Goal: Book appointment/travel/reservation

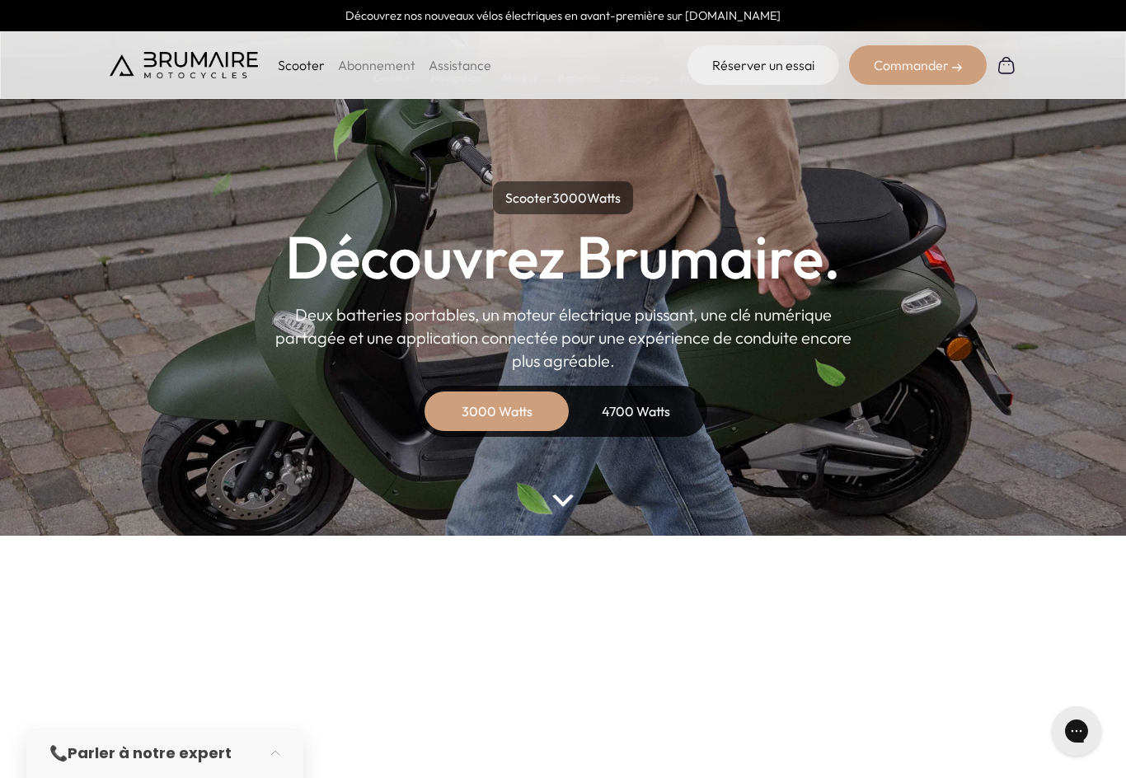
click at [125, 66] on img at bounding box center [184, 65] width 148 height 26
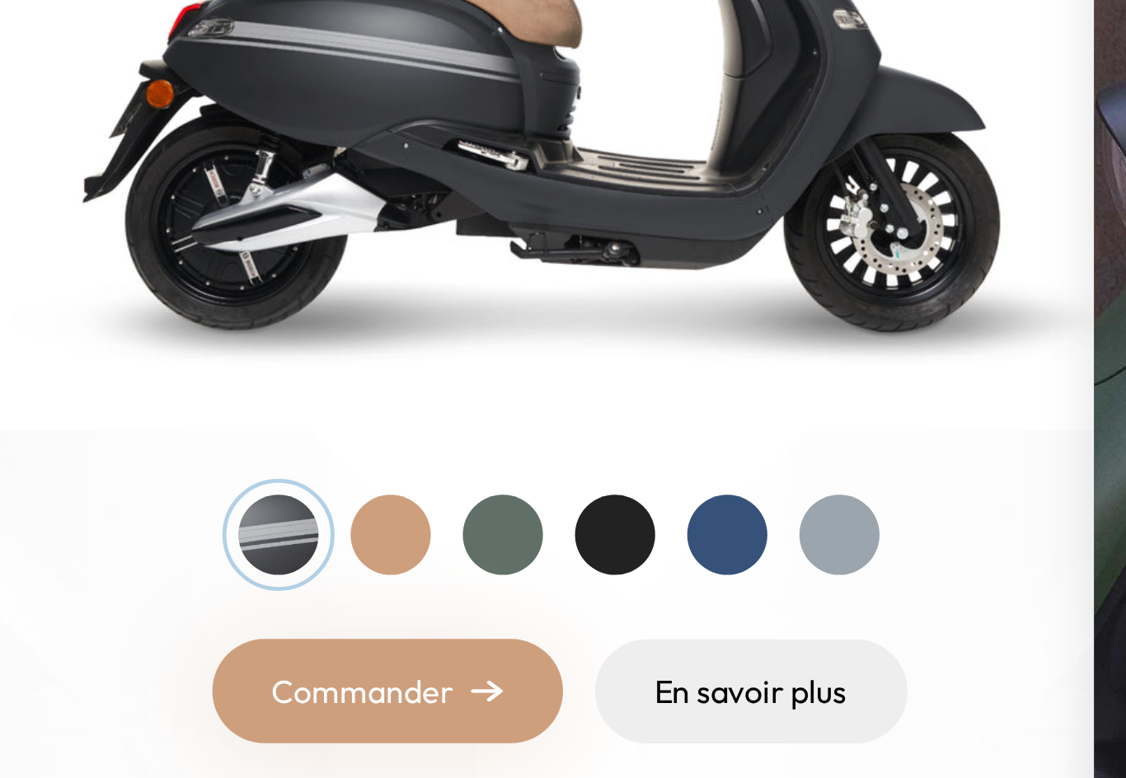
scroll to position [18, 0]
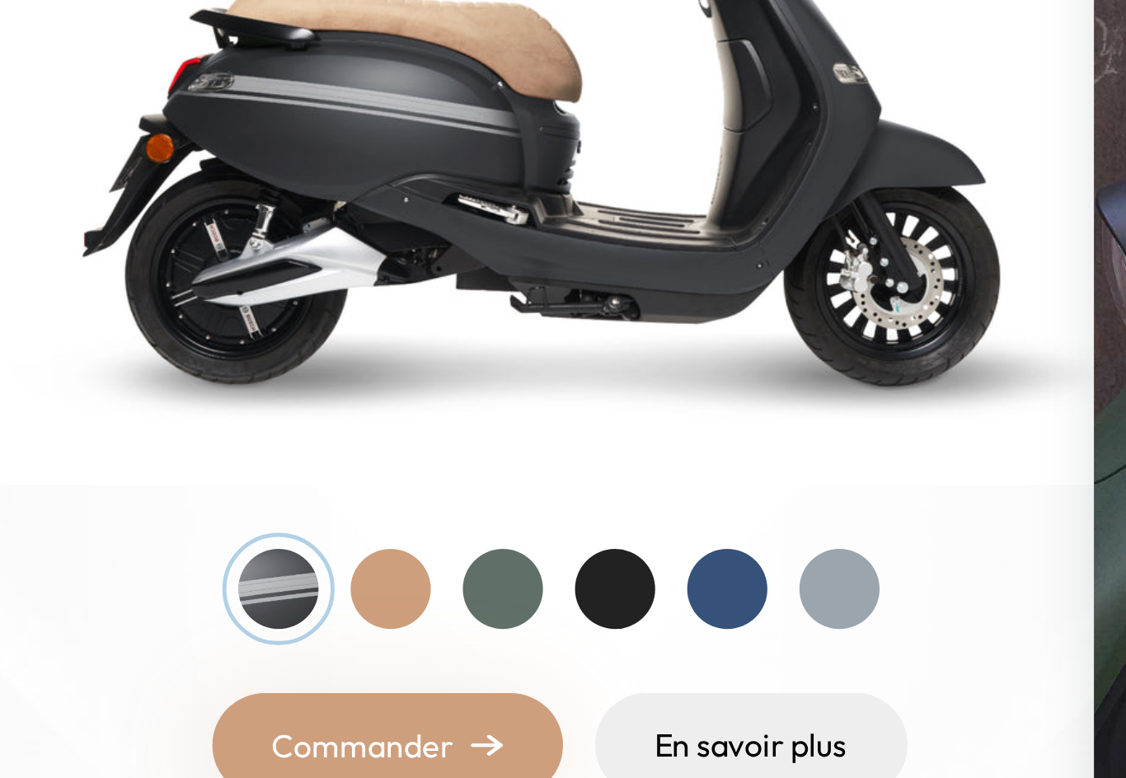
click at [616, 628] on div at bounding box center [632, 644] width 33 height 33
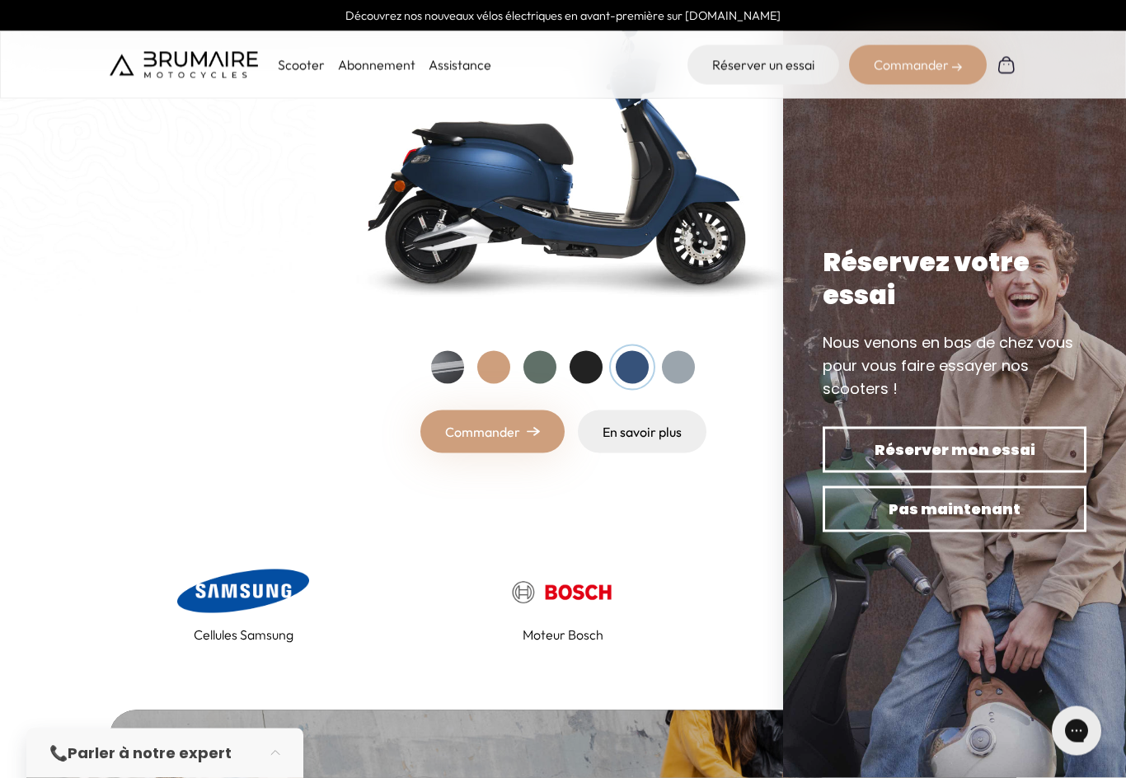
scroll to position [296, 0]
click at [634, 426] on link "En savoir plus" at bounding box center [642, 431] width 129 height 43
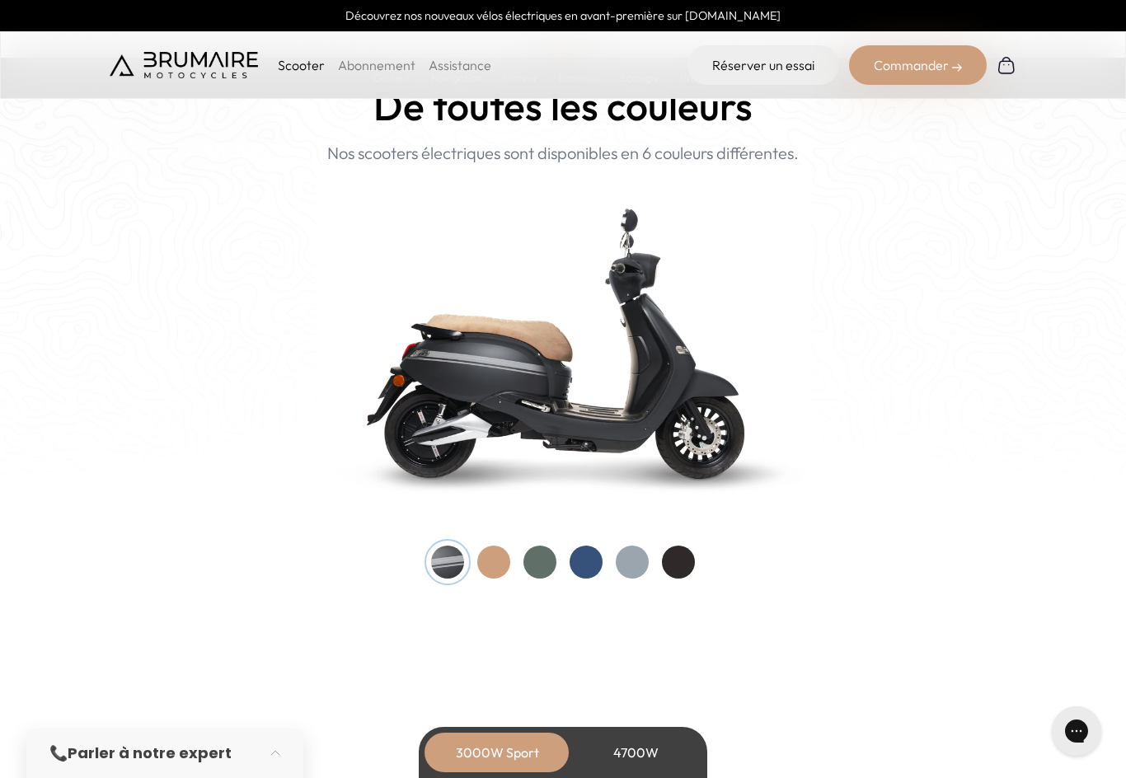
click at [593, 551] on div at bounding box center [586, 562] width 33 height 33
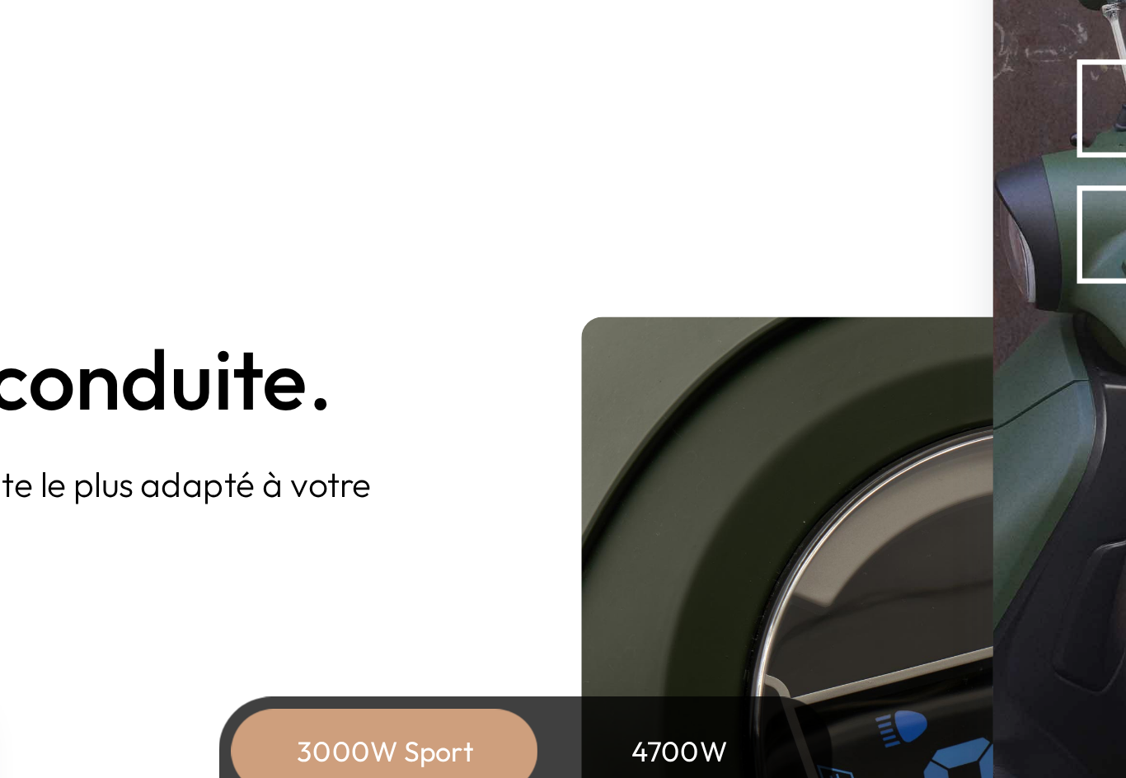
scroll to position [1915, 0]
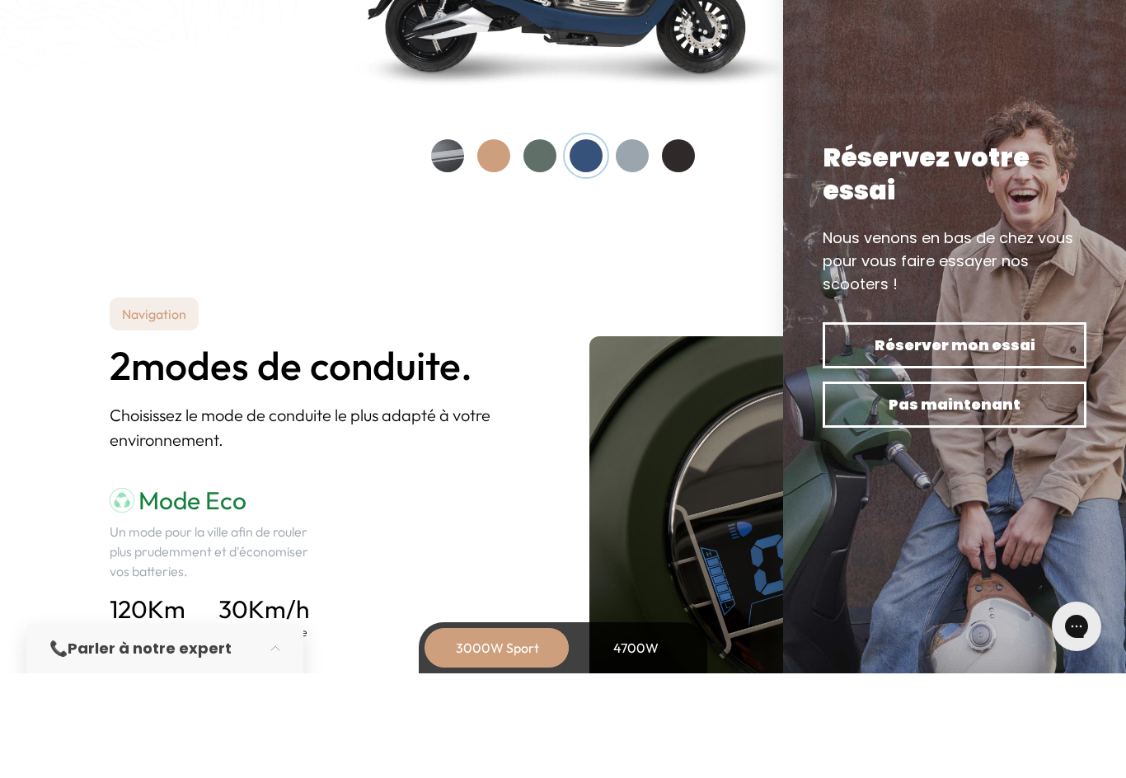
click at [1090, 755] on section "Navigation 2 modes de conduite. Choisissez le mode de conduite le plus adapté à…" at bounding box center [563, 668] width 1126 height 690
click at [1087, 749] on section "Navigation 2 modes de conduite. Choisissez le mode de conduite le plus adapté à…" at bounding box center [563, 668] width 1126 height 690
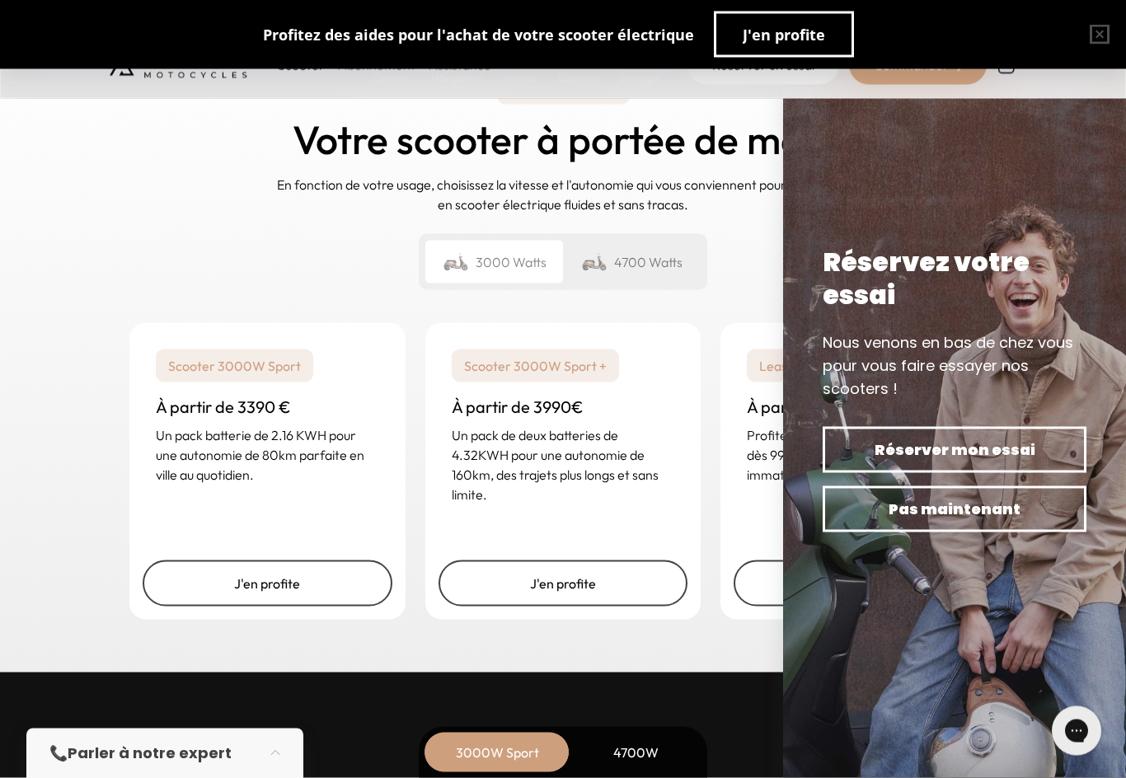
scroll to position [3899, 0]
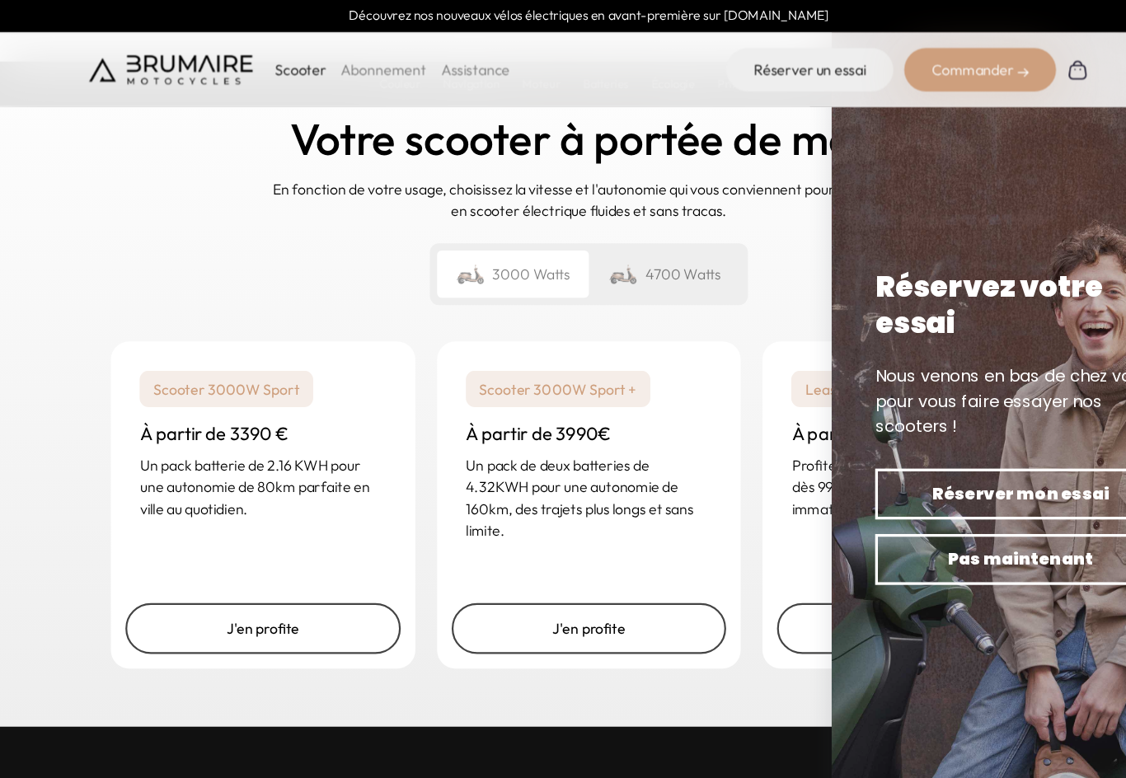
click at [232, 561] on link "J'en profite" at bounding box center [268, 572] width 250 height 46
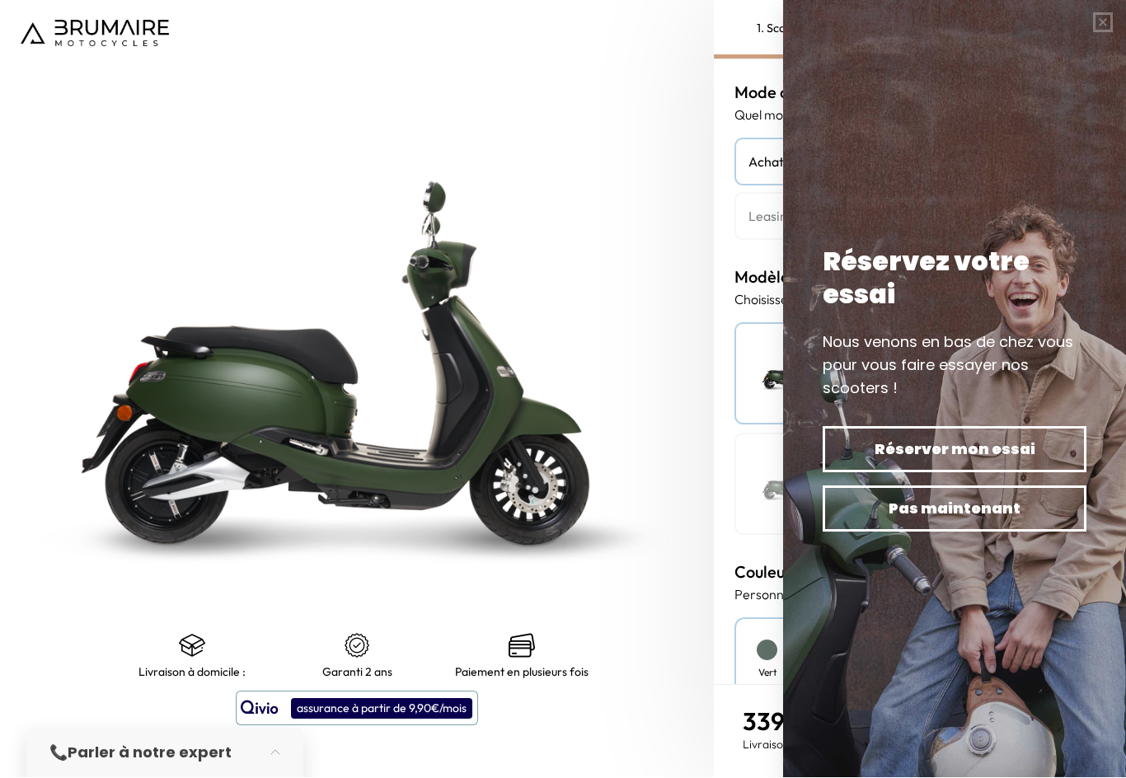
scroll to position [8, 0]
click at [1115, 12] on button "button" at bounding box center [1103, 23] width 46 height 46
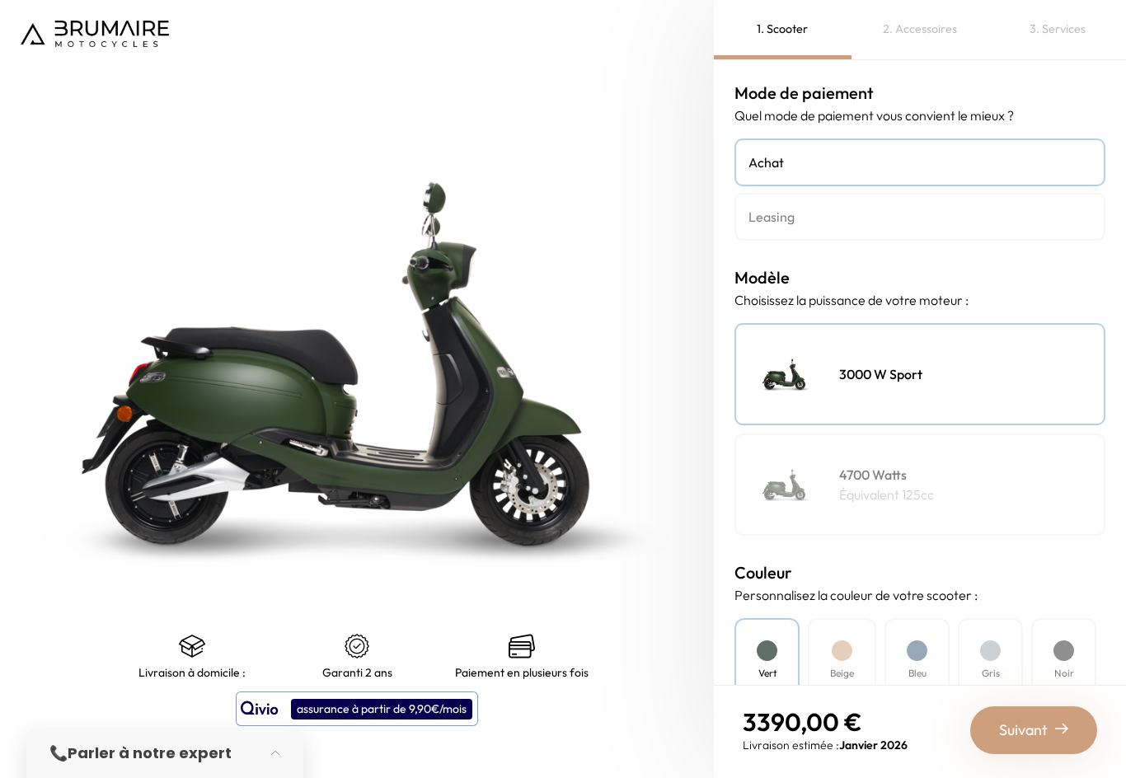
scroll to position [27, 0]
click at [927, 631] on div "Bleu" at bounding box center [916, 660] width 65 height 85
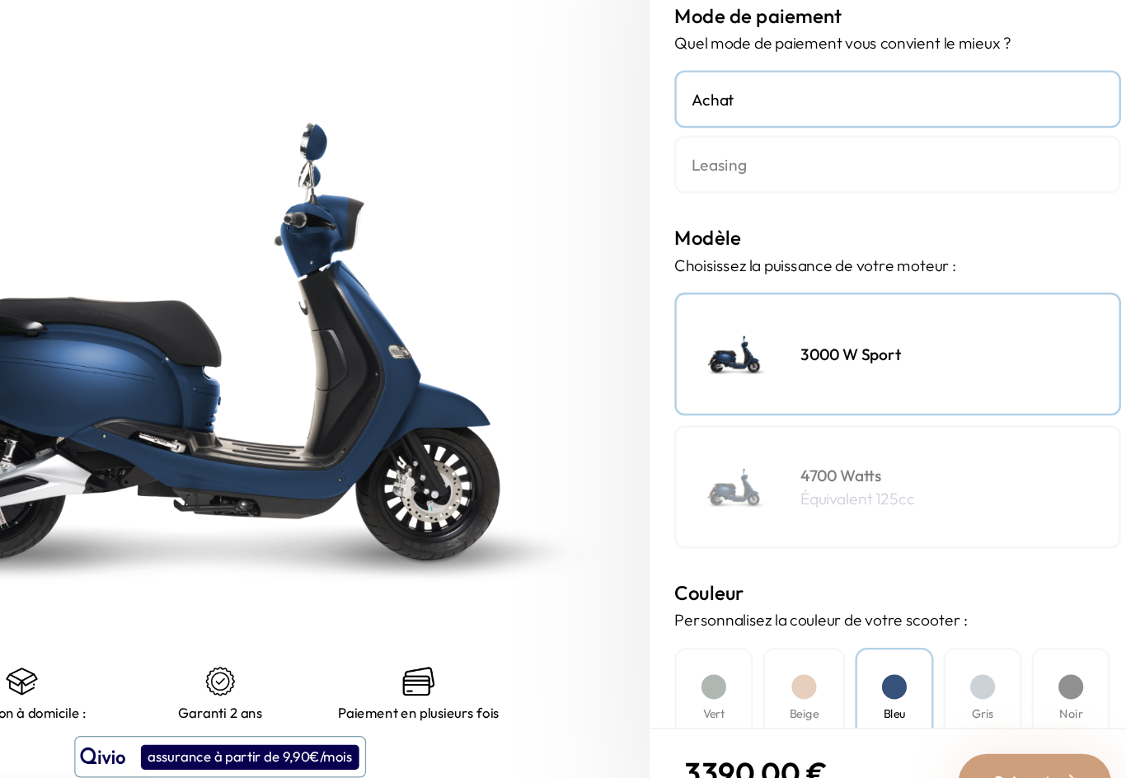
scroll to position [0, 0]
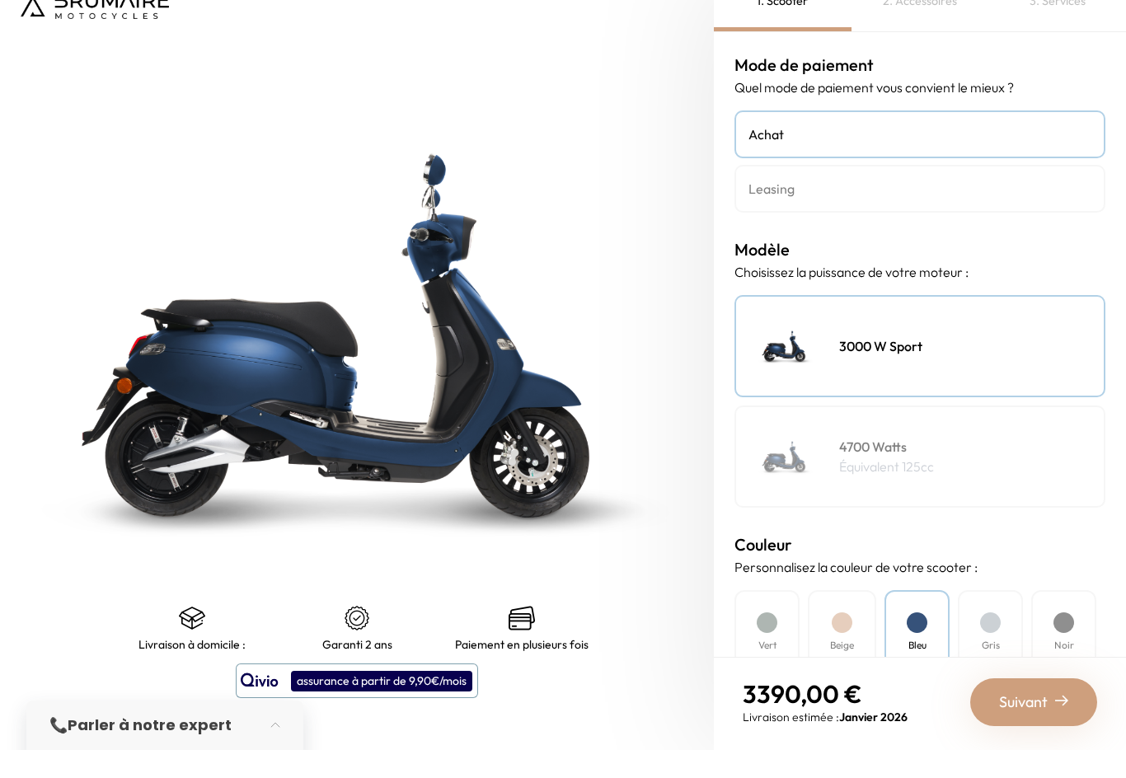
click at [1087, 708] on nav "3390,00 € Livraison estimée : Janvier 2026 Suivant" at bounding box center [920, 730] width 412 height 90
click at [1059, 729] on img at bounding box center [1061, 728] width 13 height 13
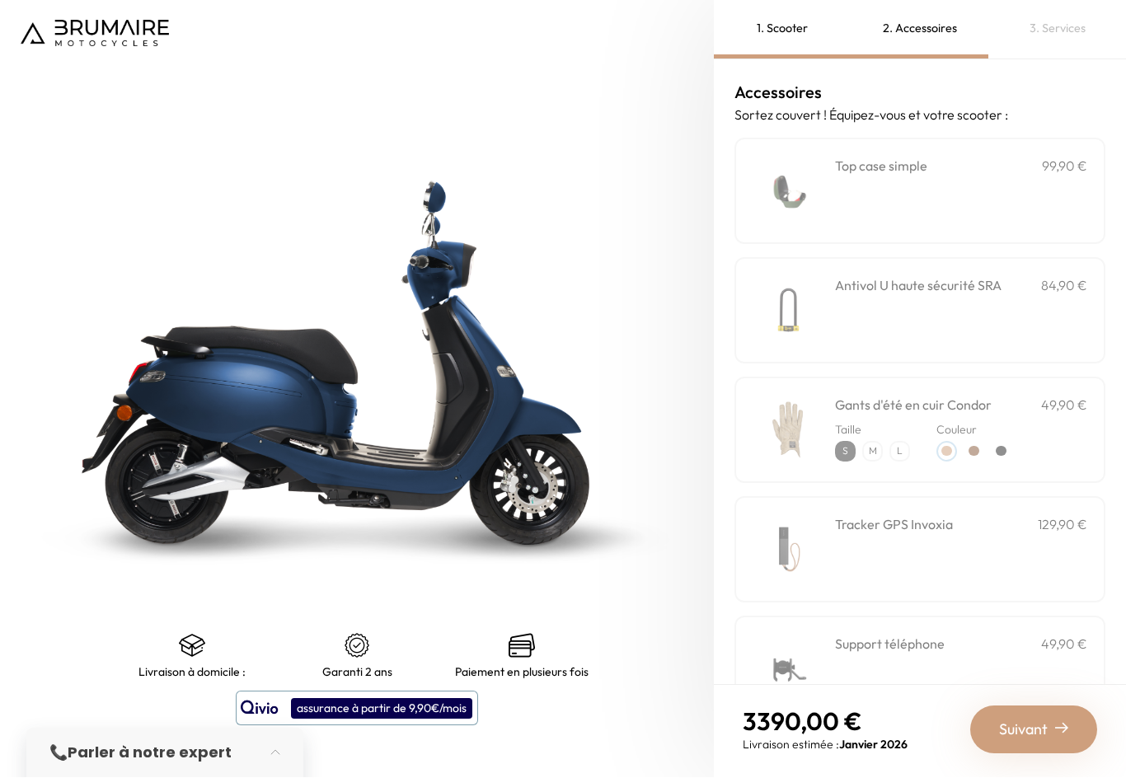
click at [1065, 157] on p "99,90 €" at bounding box center [1064, 167] width 45 height 20
click at [823, 163] on img at bounding box center [788, 192] width 70 height 70
click at [927, 163] on h3 "Top case simple" at bounding box center [881, 167] width 92 height 20
click at [927, 157] on h3 "Top case simple" at bounding box center [881, 167] width 92 height 20
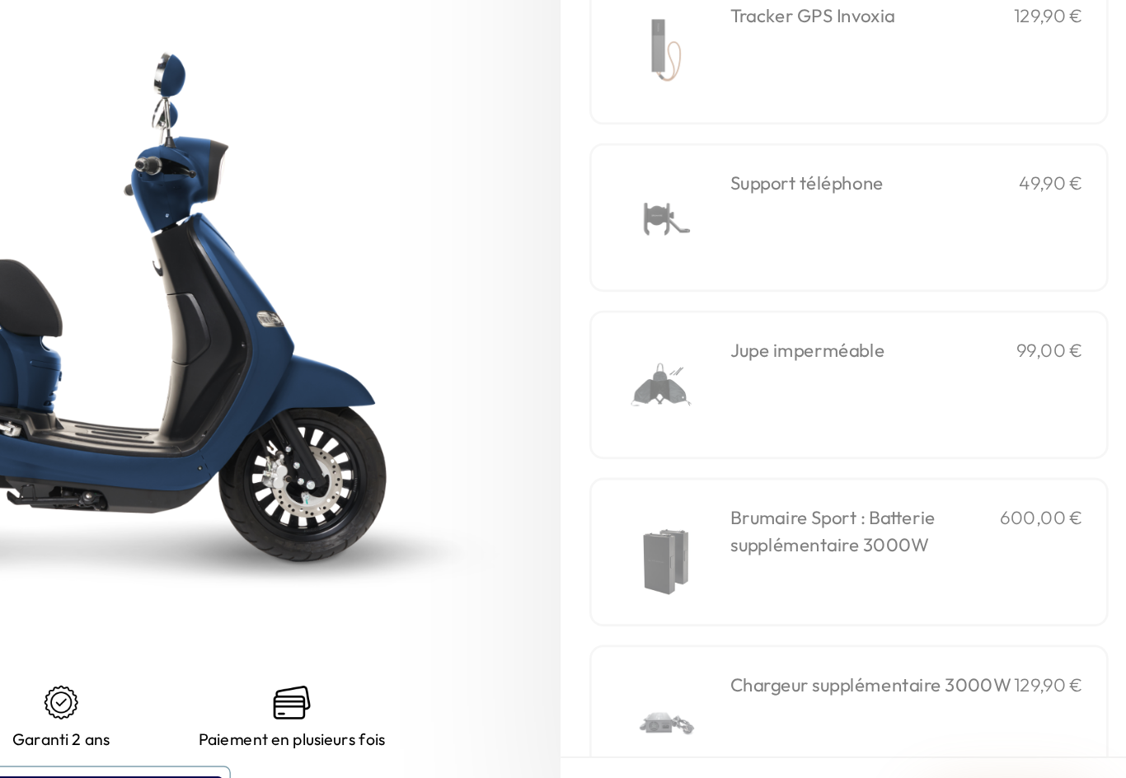
scroll to position [372, 0]
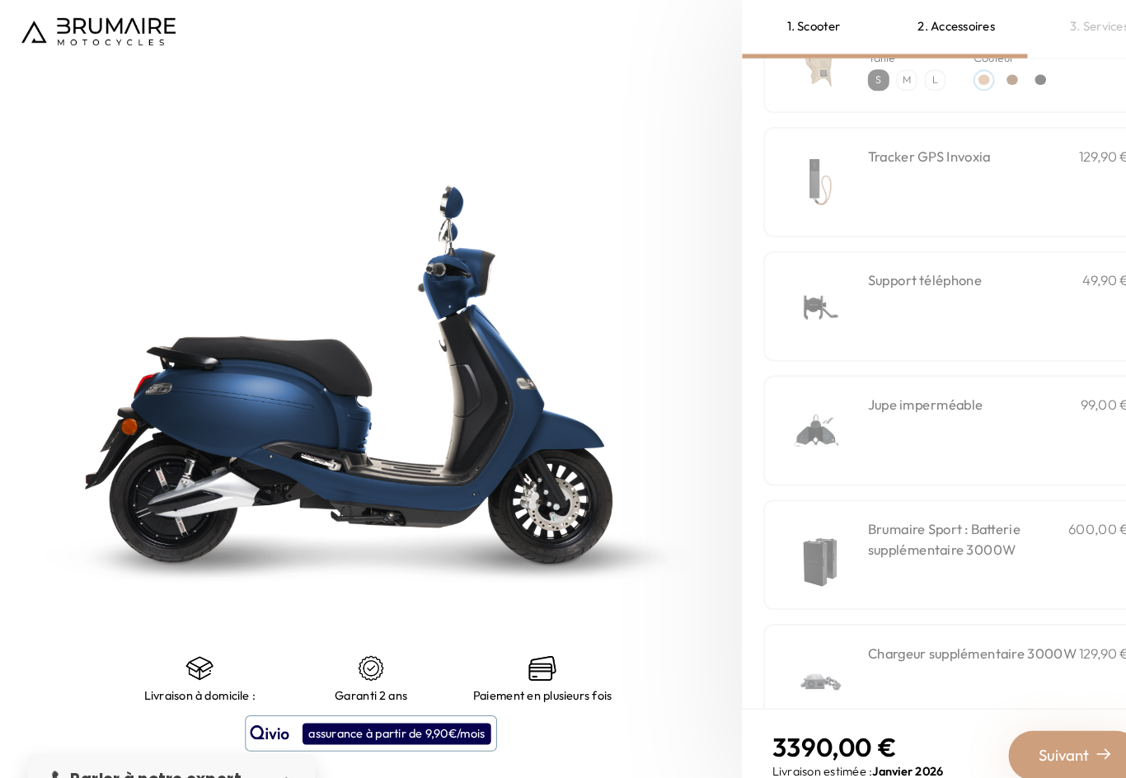
click at [1042, 733] on span "Suivant" at bounding box center [1023, 730] width 49 height 23
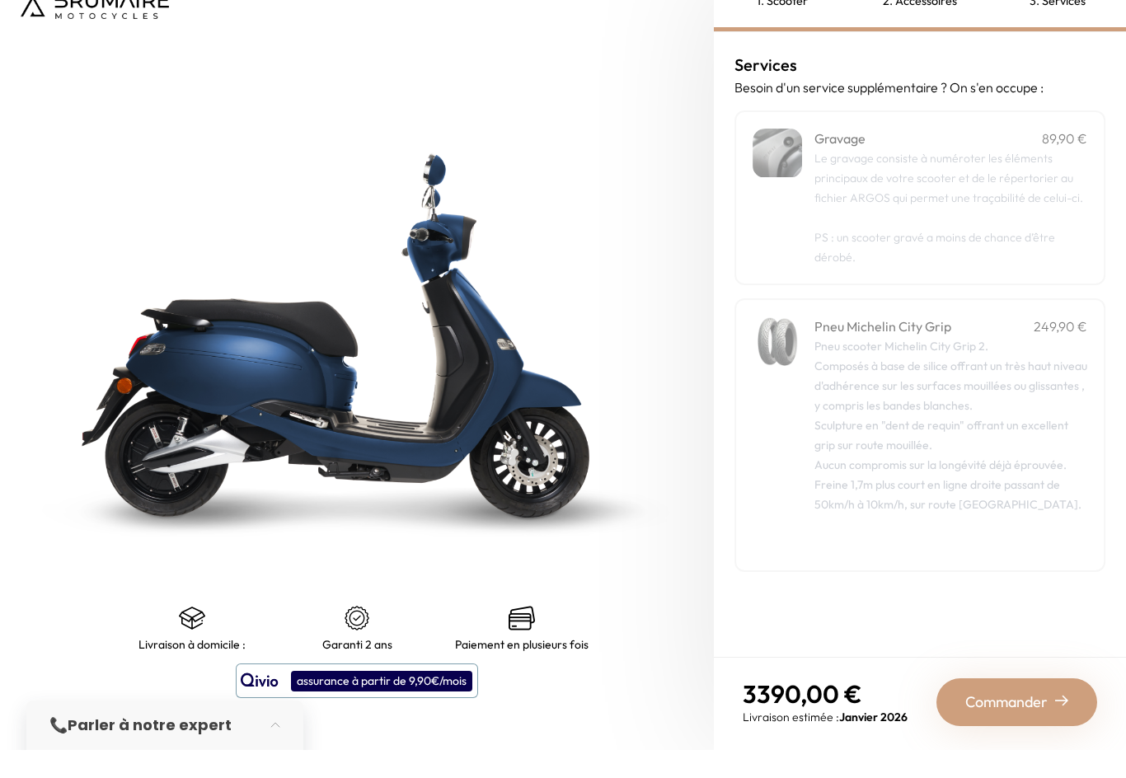
scroll to position [27, 0]
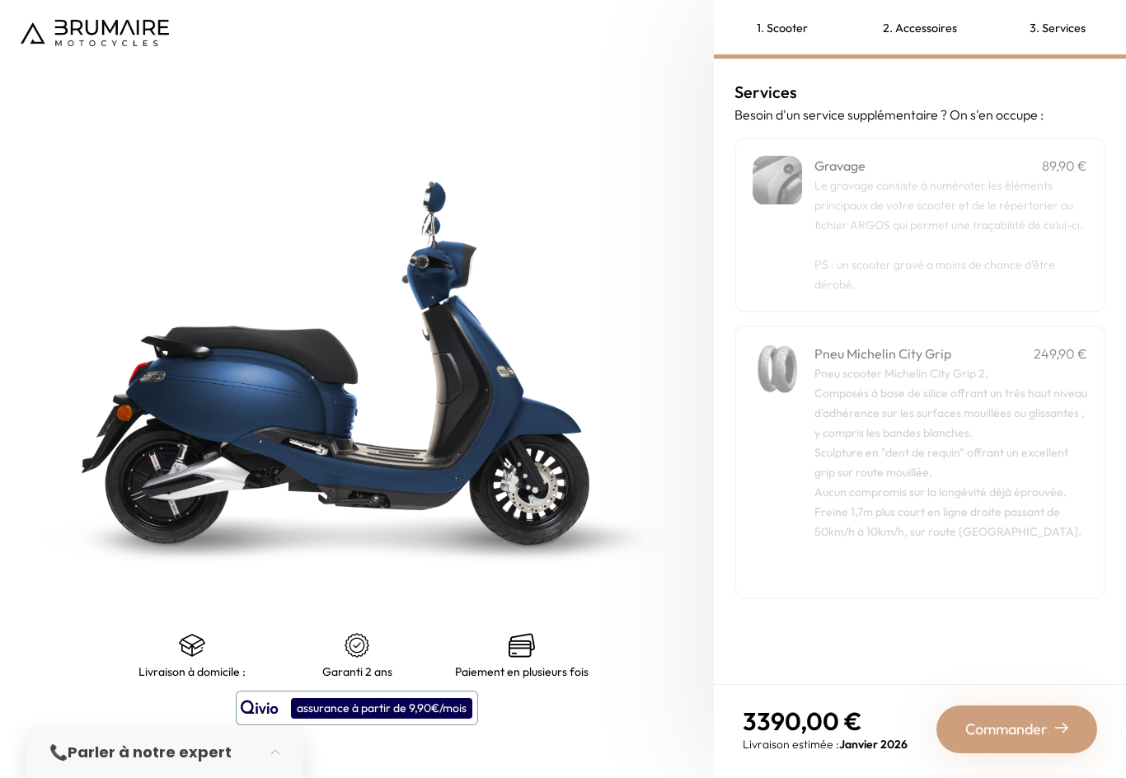
click at [972, 157] on div "Gravage 89,90 €" at bounding box center [950, 167] width 273 height 20
click at [1074, 725] on div "Commander" at bounding box center [1016, 730] width 161 height 48
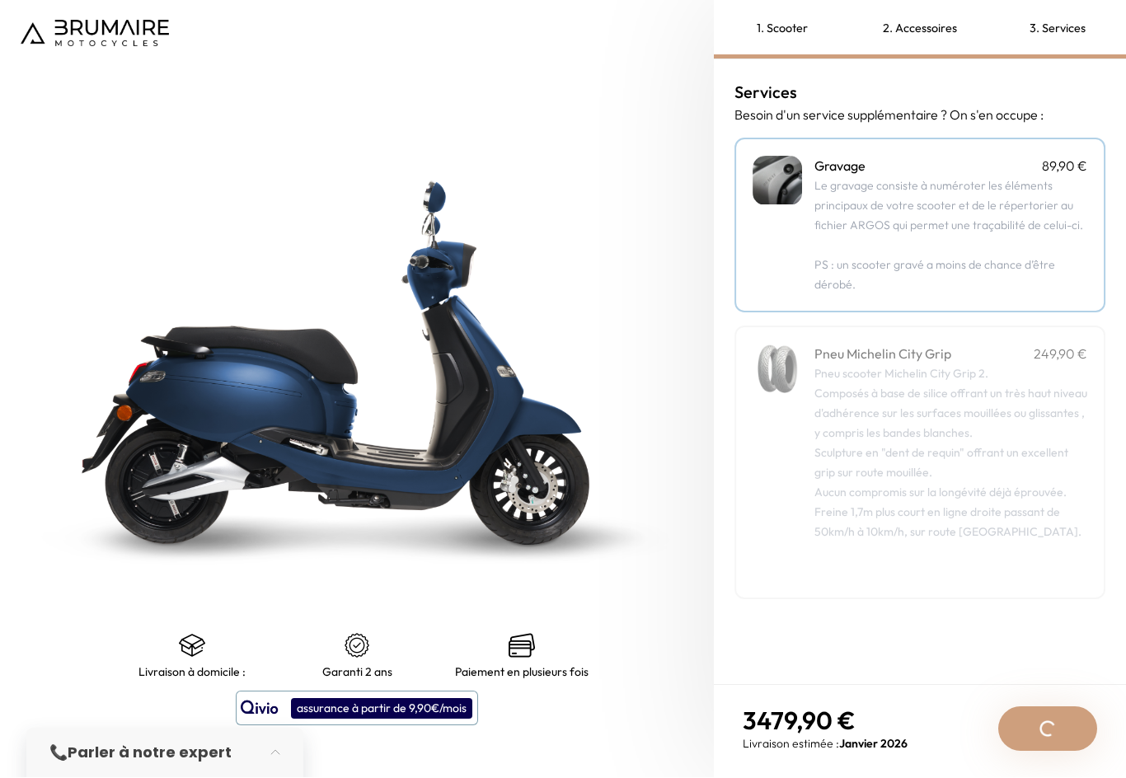
scroll to position [0, 0]
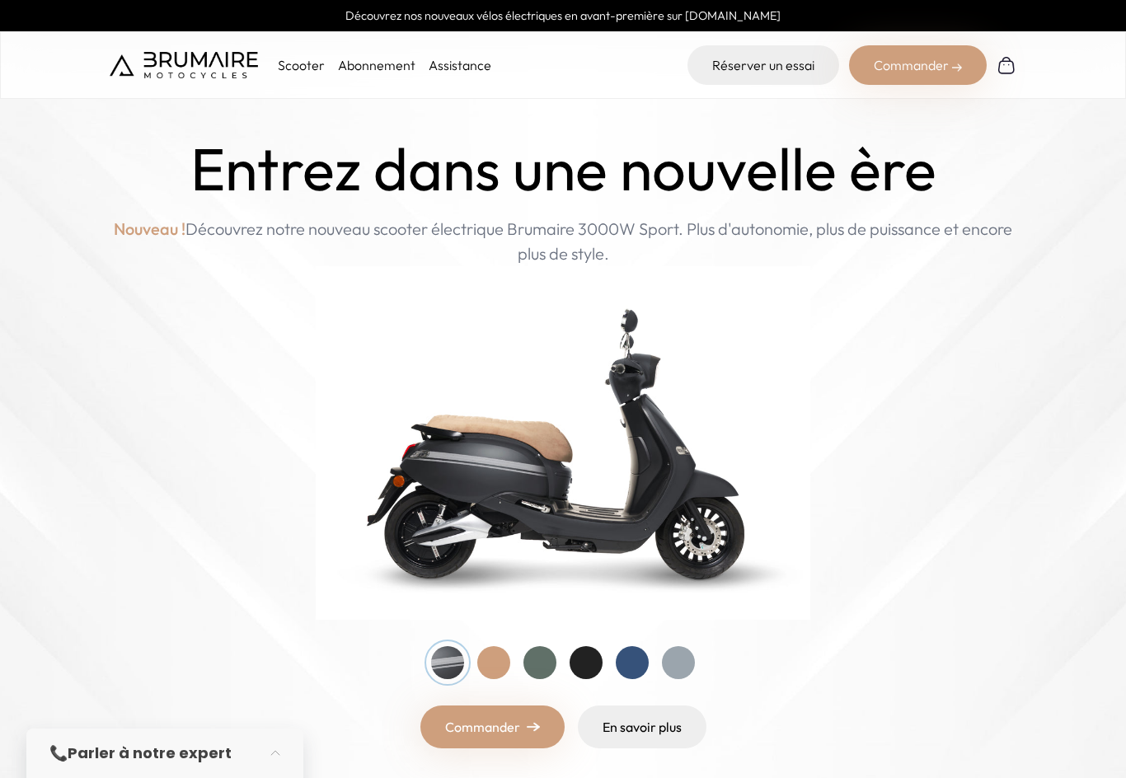
scroll to position [324, 0]
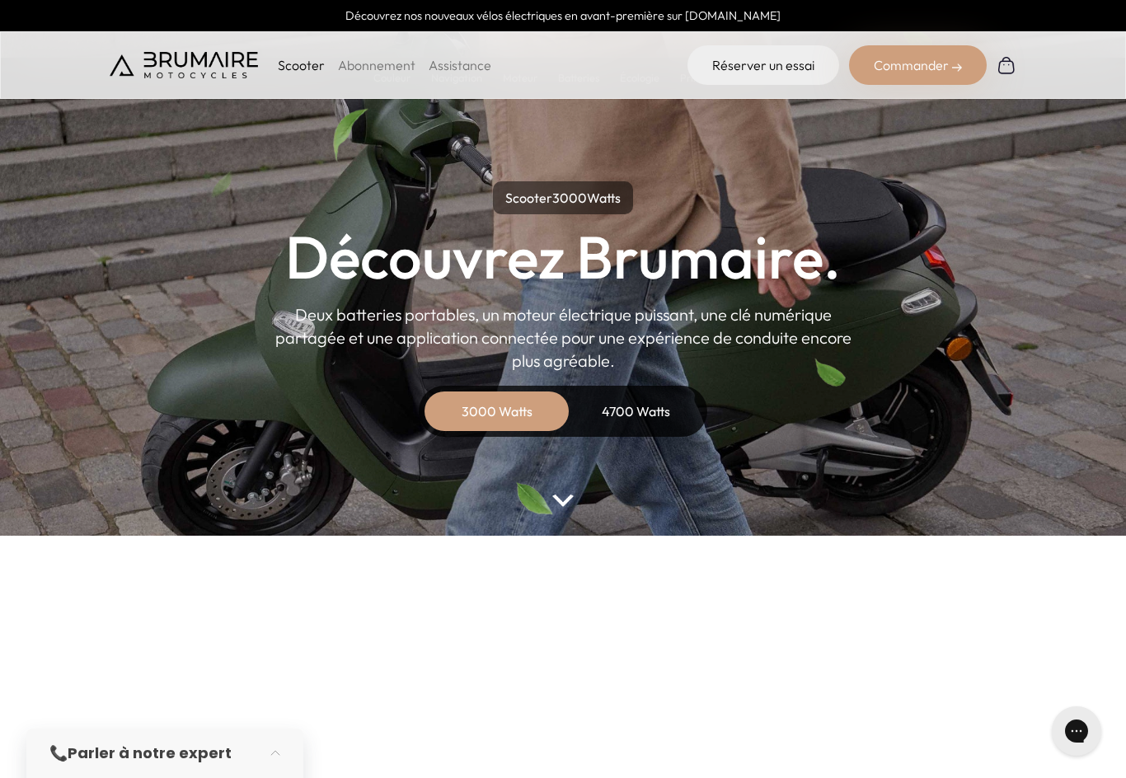
click at [400, 60] on link "Abonnement" at bounding box center [376, 65] width 77 height 16
click at [131, 68] on img at bounding box center [184, 65] width 148 height 26
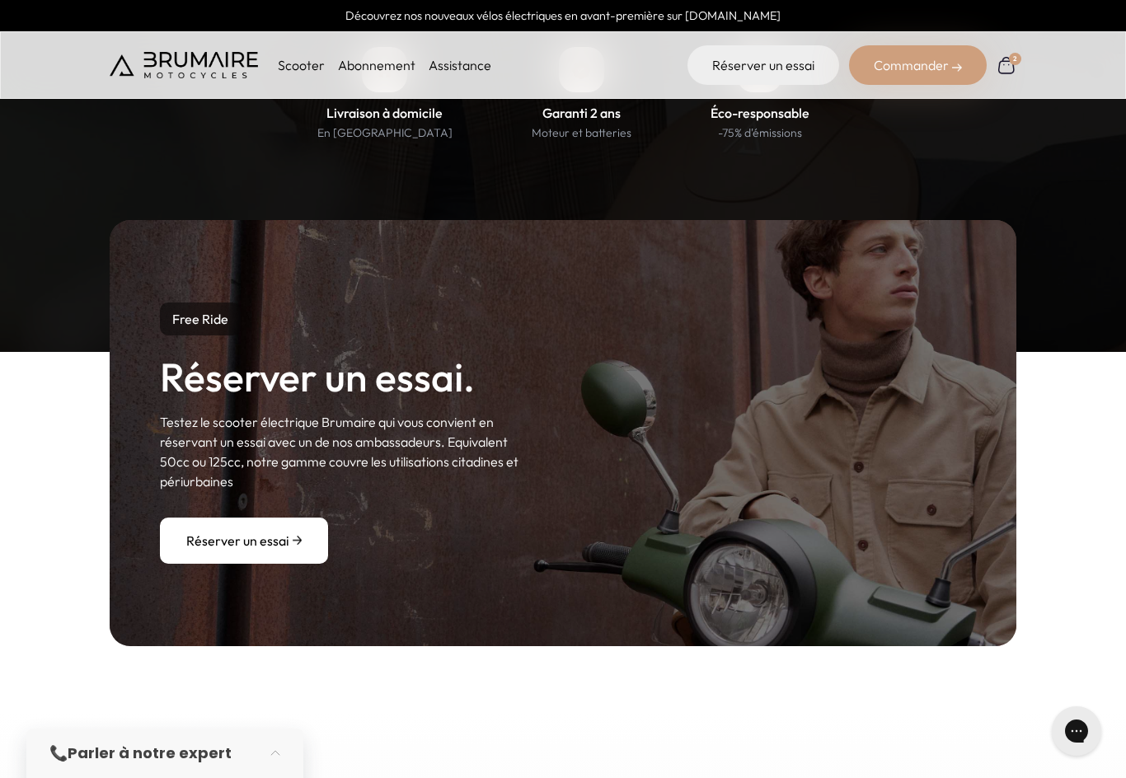
scroll to position [1697, 0]
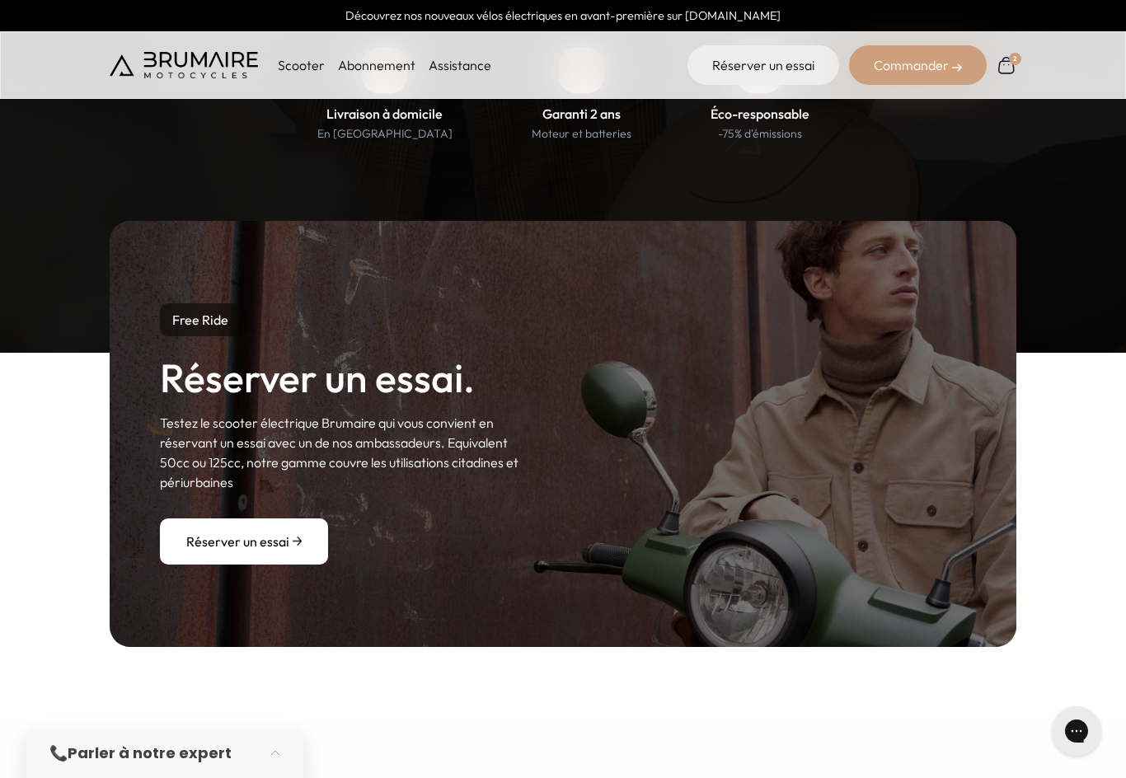
click at [209, 535] on link "Réserver un essai" at bounding box center [244, 541] width 168 height 46
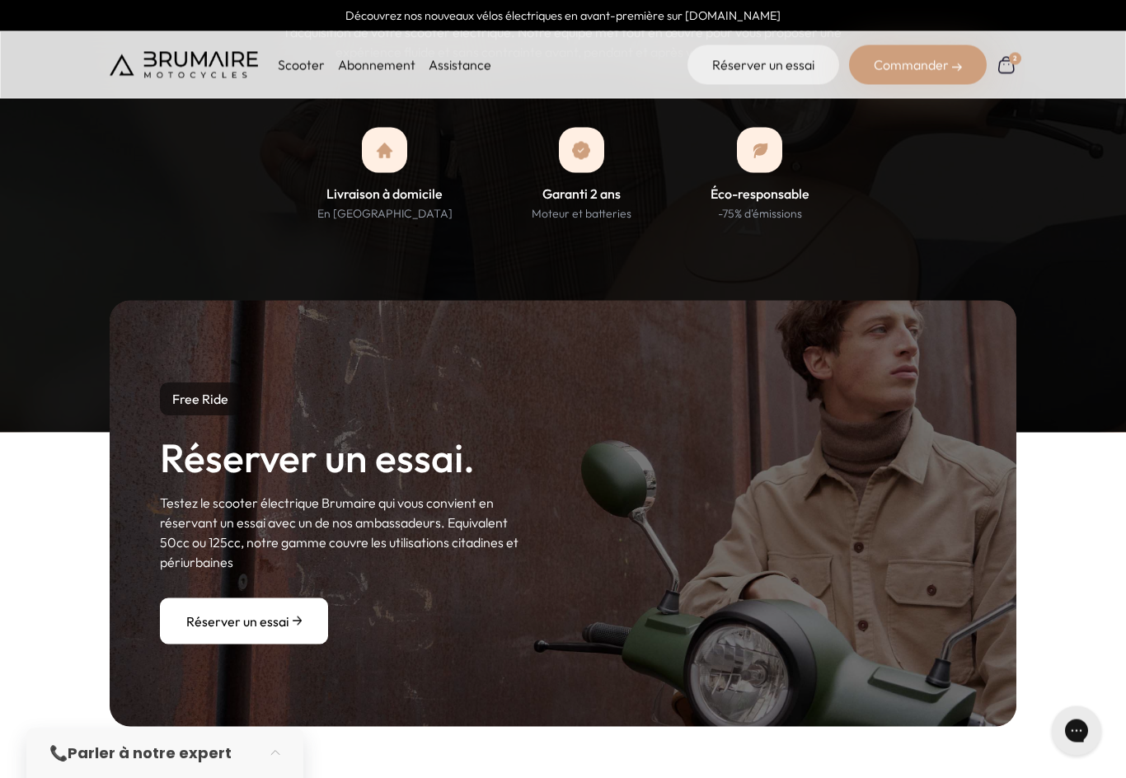
scroll to position [1618, 0]
click at [273, 618] on link "Réserver un essai" at bounding box center [244, 621] width 168 height 46
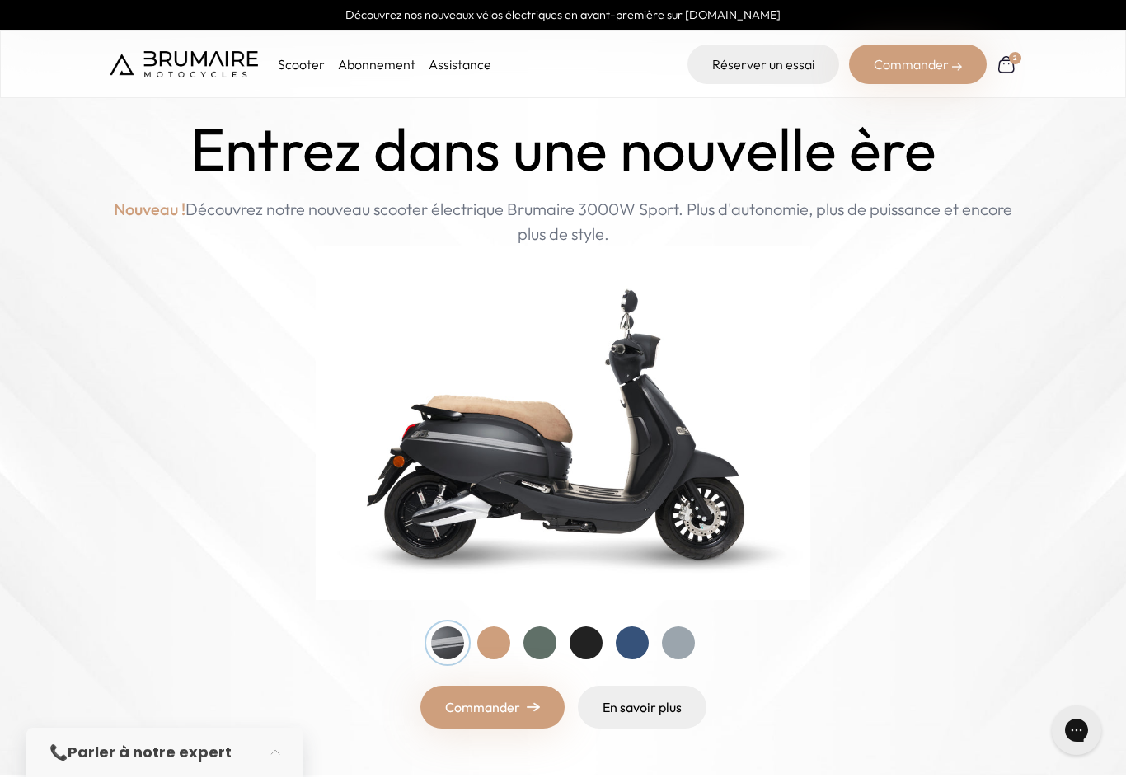
scroll to position [20, 0]
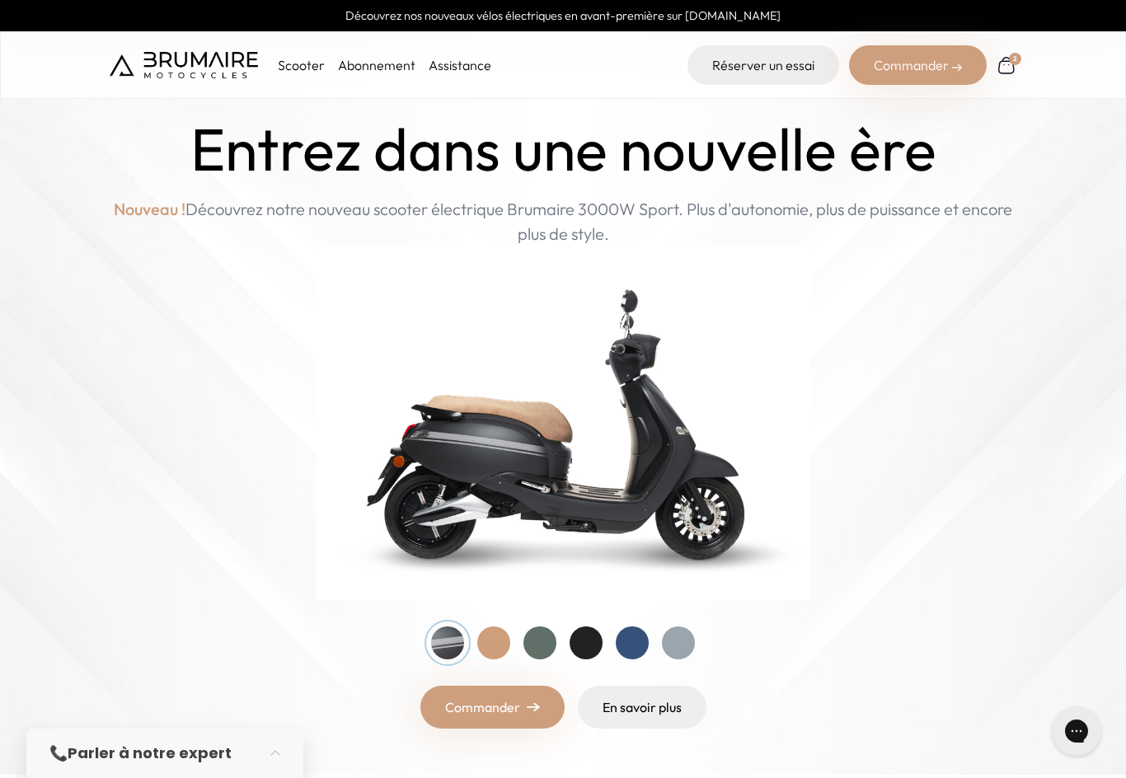
click at [775, 68] on link "Réserver un essai" at bounding box center [763, 65] width 152 height 40
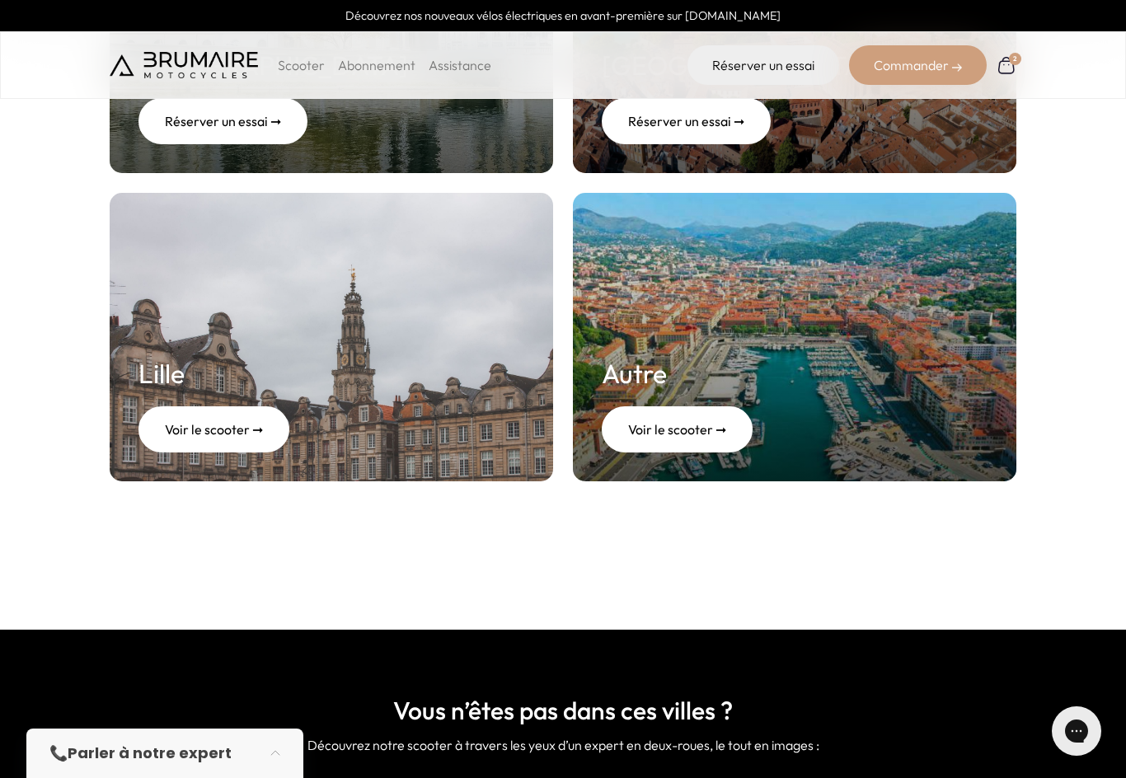
scroll to position [734, 0]
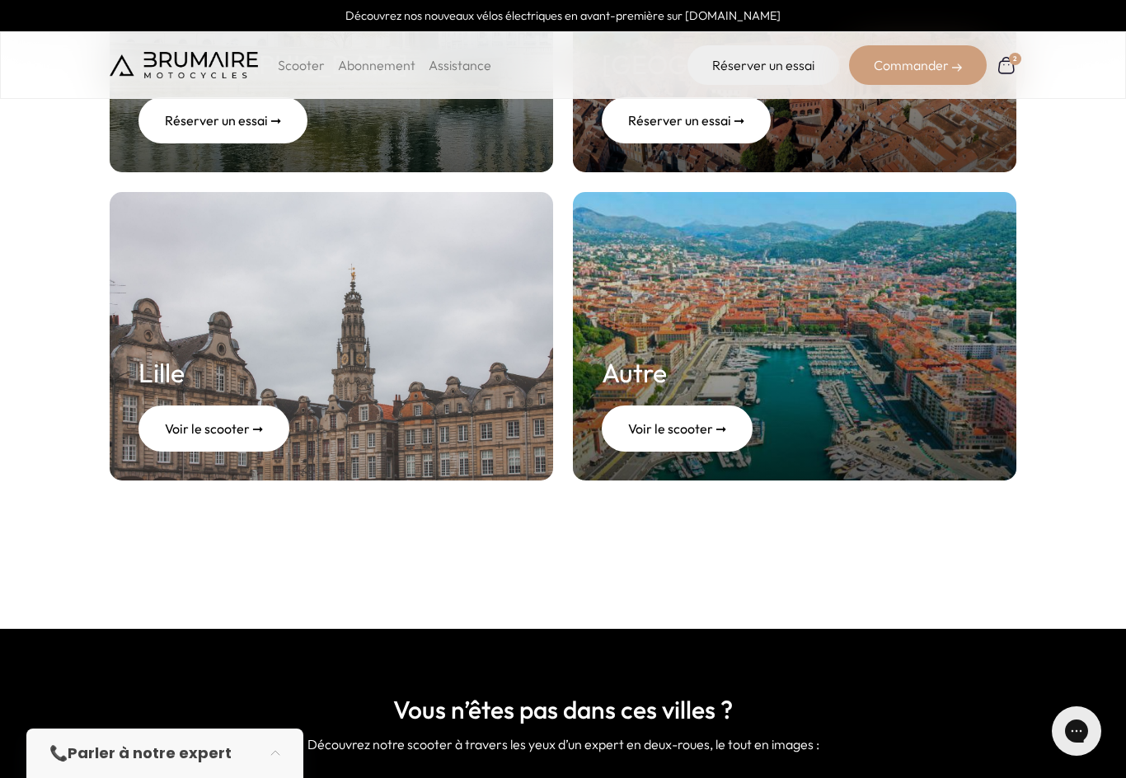
click at [730, 429] on div "Voir le scooter ➞" at bounding box center [677, 429] width 151 height 46
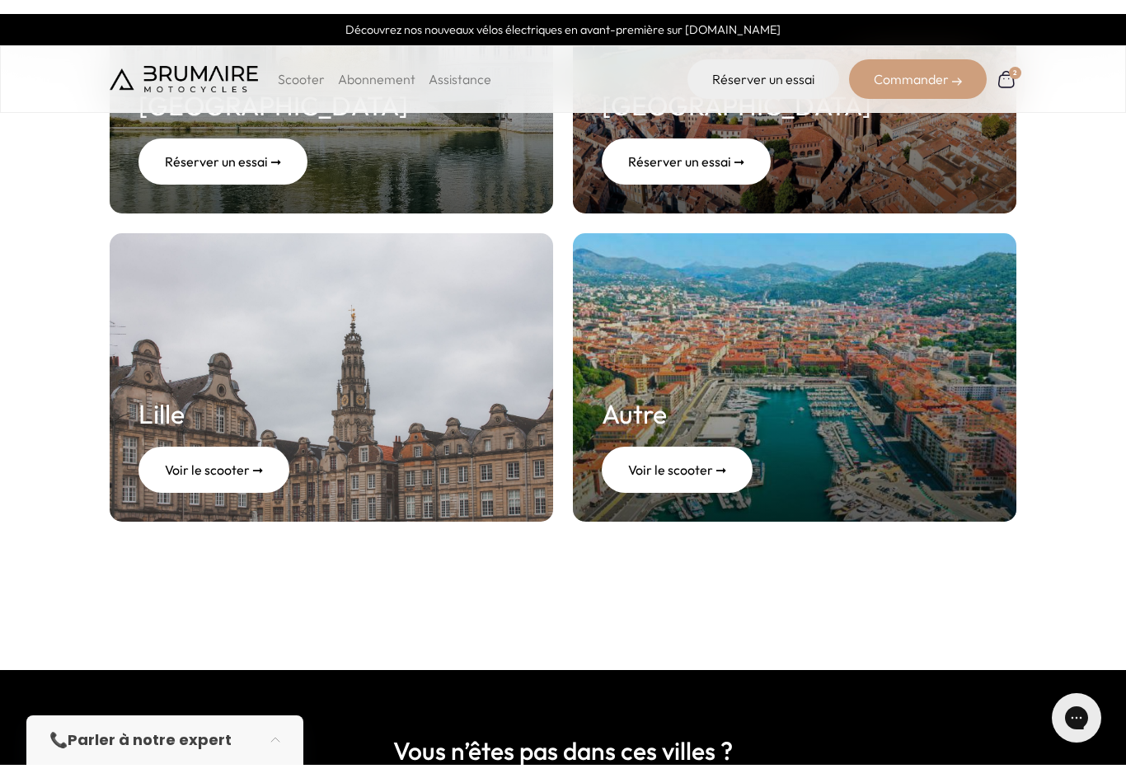
scroll to position [735, 0]
